Goal: Task Accomplishment & Management: Complete application form

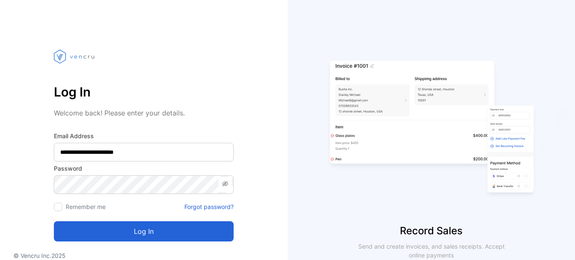
click at [78, 229] on button "Log in" at bounding box center [144, 231] width 180 height 20
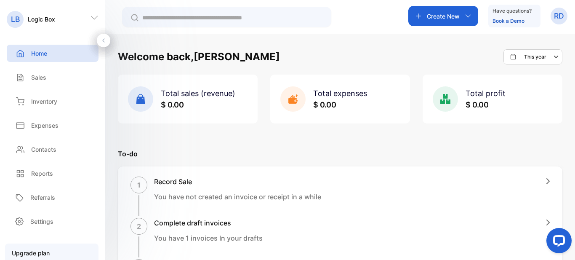
click at [94, 19] on icon at bounding box center [94, 18] width 7 height 4
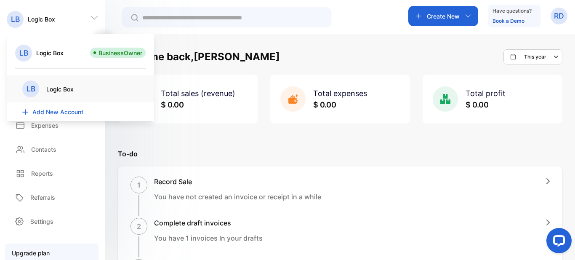
click at [62, 112] on span "Add New Account" at bounding box center [57, 111] width 51 height 9
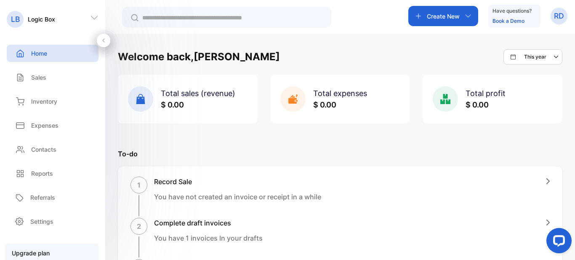
click at [94, 20] on icon at bounding box center [94, 17] width 8 height 8
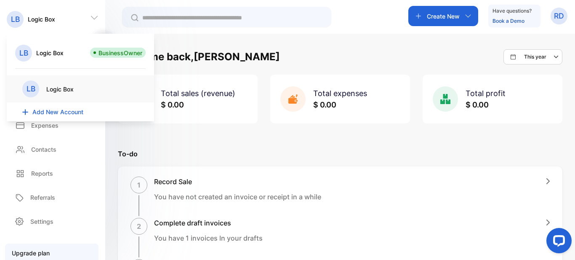
click at [59, 110] on span "Add New Account" at bounding box center [57, 111] width 51 height 9
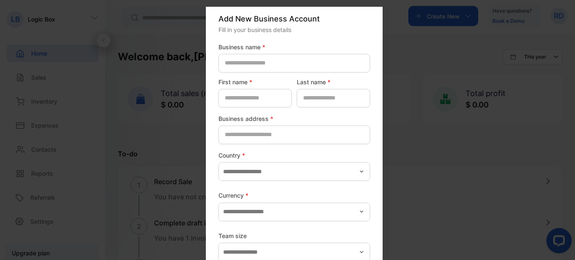
scroll to position [40, 0]
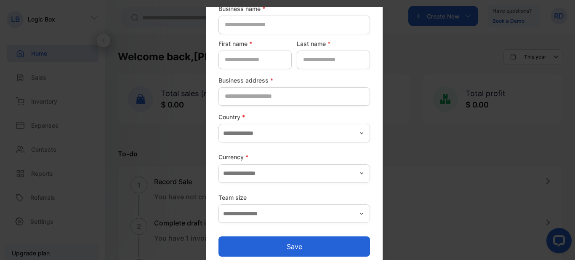
click at [304, 243] on button "Save" at bounding box center [295, 246] width 152 height 20
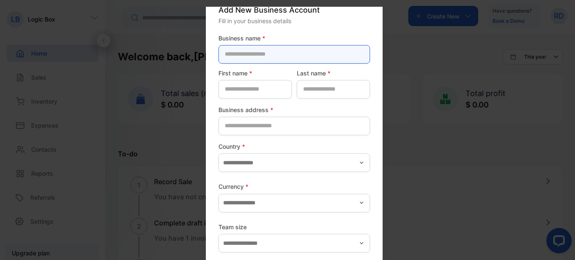
scroll to position [0, 0]
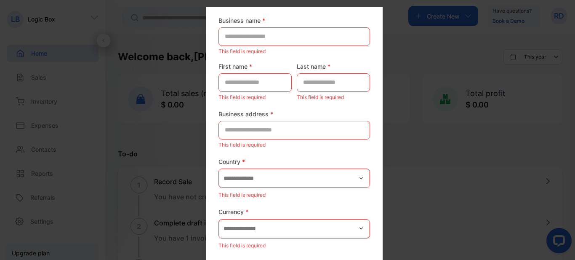
click at [336, 37] on div "Add New Business Account Fill in your business details Business name * This fie…" at bounding box center [294, 137] width 177 height 390
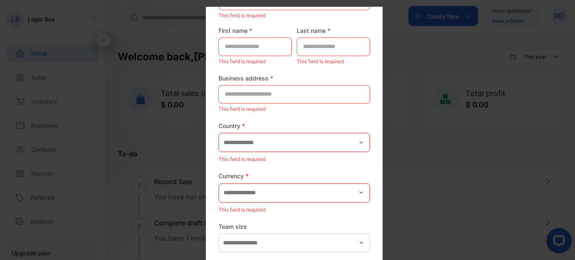
scroll to position [67, 0]
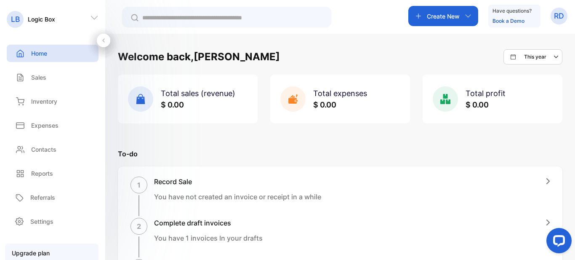
click at [92, 18] on icon at bounding box center [94, 17] width 8 height 8
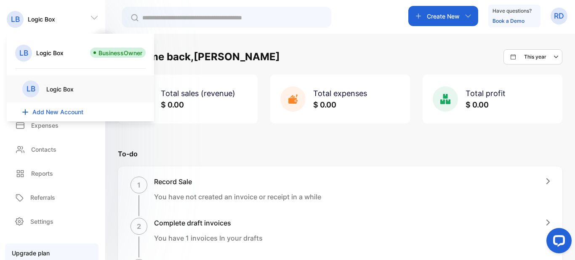
click at [45, 111] on span "Add New Account" at bounding box center [57, 111] width 51 height 9
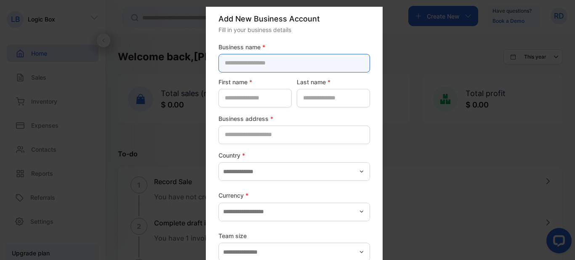
click at [255, 57] on name-inputcompanyname "text" at bounding box center [295, 63] width 152 height 19
type name-inputcompanyname "*"
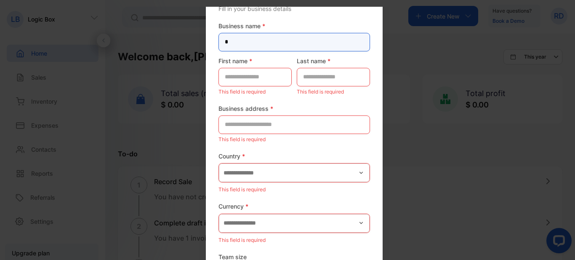
type name-inputcompanyname "*"
click at [270, 40] on name-inputcompanyname "*" at bounding box center [295, 42] width 152 height 19
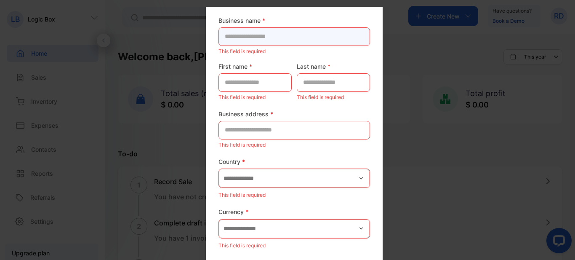
paste name-inputcompanyname "**********"
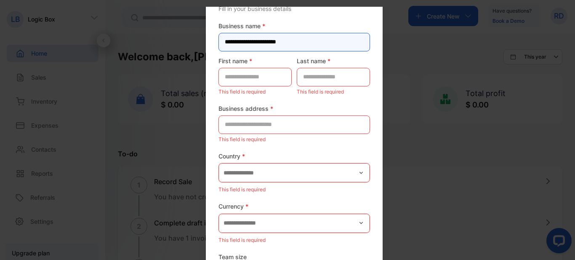
type name-inputcompanyname "**********"
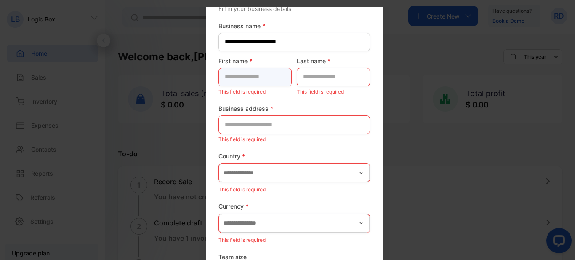
click at [252, 75] on name-inputfirstname "text" at bounding box center [255, 77] width 73 height 19
type name-inputfirstname "****"
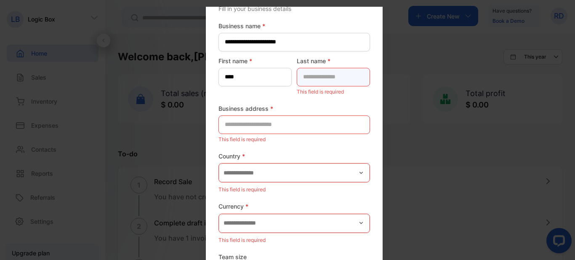
click at [326, 73] on name-inputlastname "text" at bounding box center [333, 77] width 73 height 19
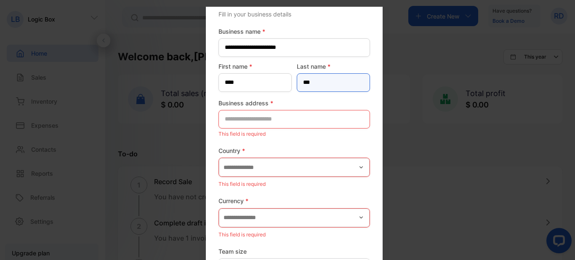
type name-inputlastname "***"
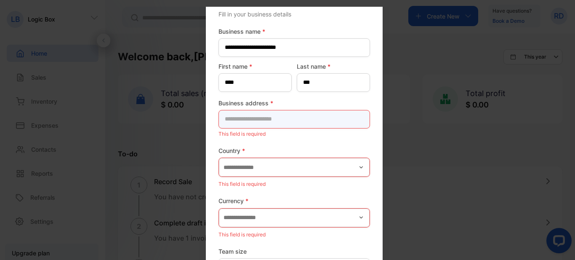
click at [277, 116] on address-inputaddress "text" at bounding box center [295, 119] width 152 height 19
type address-inputaddress "**********"
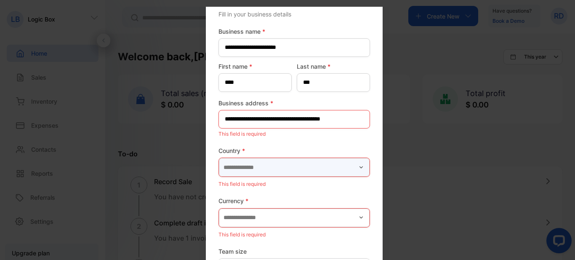
type input "**********"
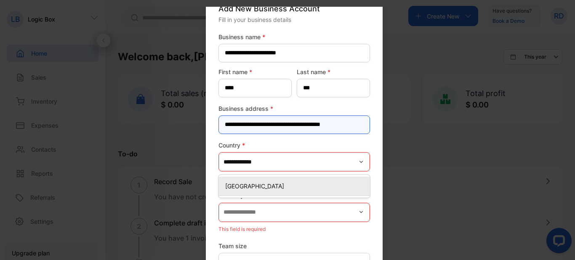
scroll to position [51, 0]
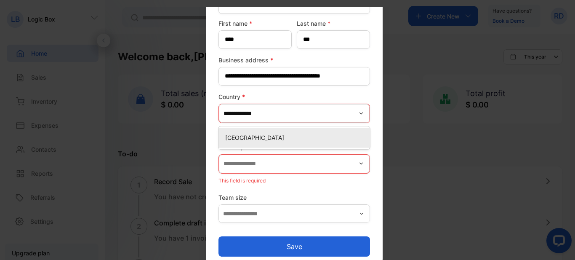
click at [290, 133] on p "[GEOGRAPHIC_DATA]" at bounding box center [295, 137] width 141 height 9
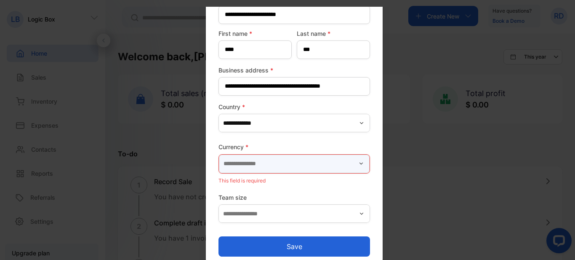
click at [291, 165] on input "text" at bounding box center [294, 164] width 151 height 19
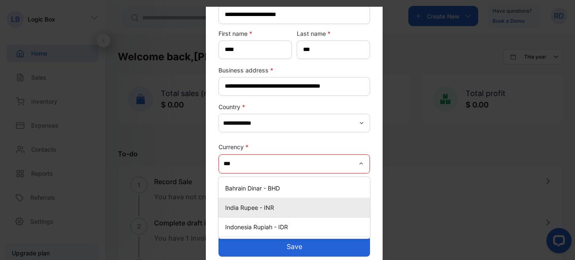
click at [271, 203] on p "India Rupee - INR" at bounding box center [295, 207] width 141 height 9
type input "**********"
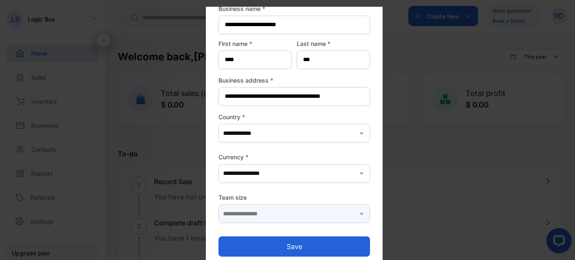
click at [253, 207] on input "text" at bounding box center [295, 213] width 152 height 19
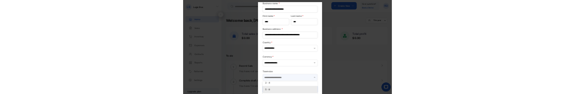
scroll to position [0, 0]
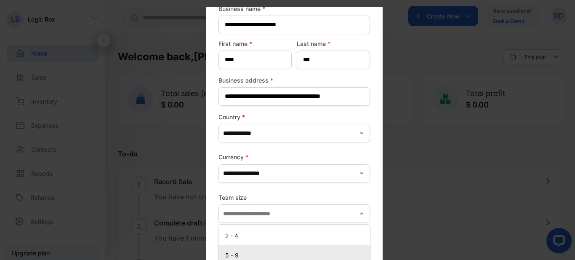
click at [248, 234] on p "2 - 4" at bounding box center [295, 235] width 141 height 9
type input "*****"
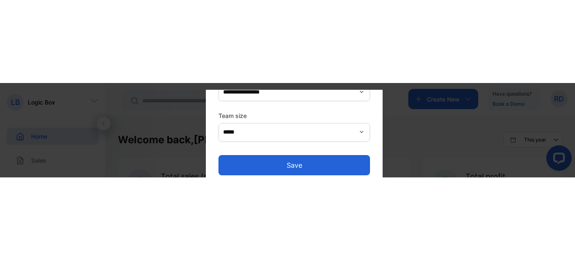
scroll to position [123, 0]
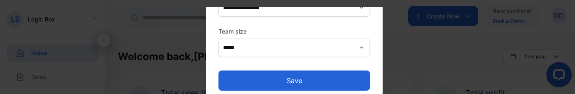
click at [303, 75] on button "Save" at bounding box center [295, 81] width 152 height 20
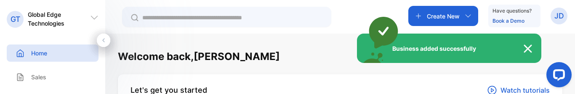
click at [93, 16] on div "Business added successfully" at bounding box center [287, 47] width 575 height 94
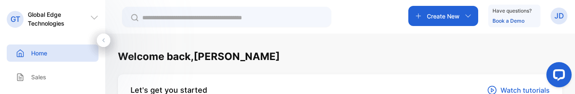
click at [96, 19] on icon at bounding box center [94, 17] width 8 height 8
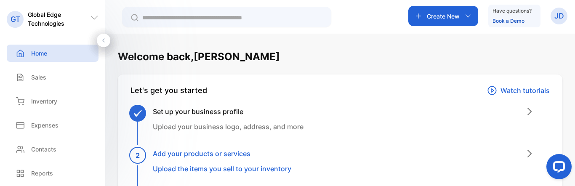
click at [91, 16] on icon at bounding box center [94, 17] width 8 height 8
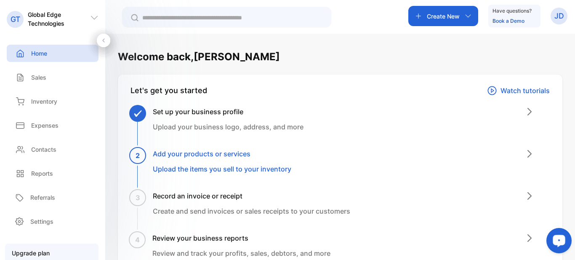
click at [555, 21] on p "JD" at bounding box center [560, 16] width 10 height 11
click at [530, 72] on span "Logout" at bounding box center [519, 68] width 24 height 9
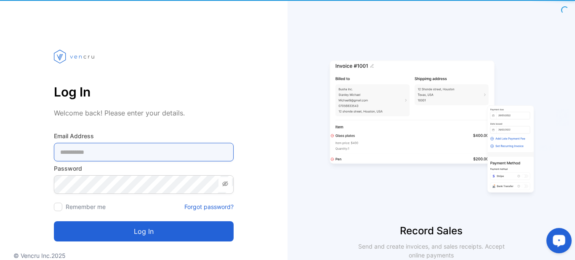
type Address-inputemail "**********"
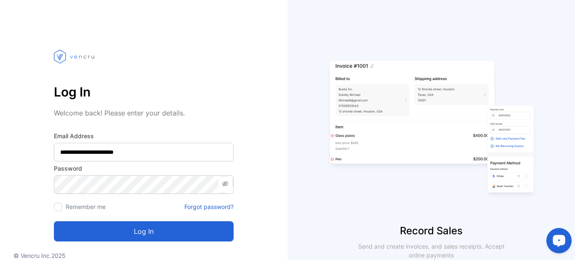
click at [135, 226] on button "Log in" at bounding box center [144, 231] width 180 height 20
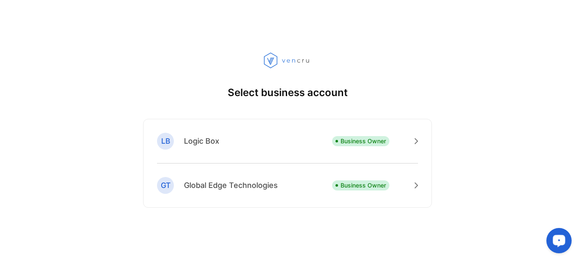
click at [197, 144] on p "Logic Box" at bounding box center [201, 140] width 35 height 11
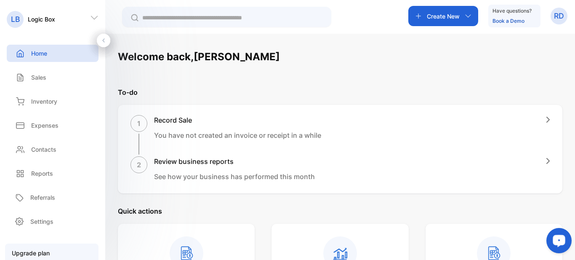
click at [97, 21] on icon at bounding box center [94, 17] width 8 height 8
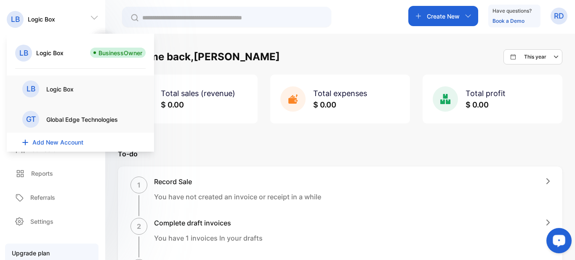
click at [65, 145] on span "Add New Account" at bounding box center [57, 142] width 51 height 9
